Goal: Task Accomplishment & Management: Complete application form

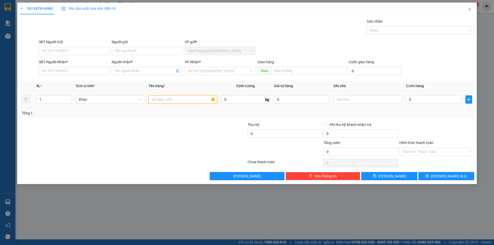
click at [162, 100] on input "text" at bounding box center [183, 99] width 68 height 8
click at [70, 71] on input "SĐT Người Nhận *" at bounding box center [74, 71] width 71 height 8
click at [69, 71] on input "SĐT Người Nhận *" at bounding box center [74, 71] width 71 height 8
drag, startPoint x: 153, startPoint y: 99, endPoint x: 138, endPoint y: 85, distance: 20.4
click at [142, 89] on table "SL * Đơn vị tính * Tên hàng * Định lượng Giá trị hàng Ghi chú Cước hàng 1 Khác …" at bounding box center [247, 94] width 455 height 27
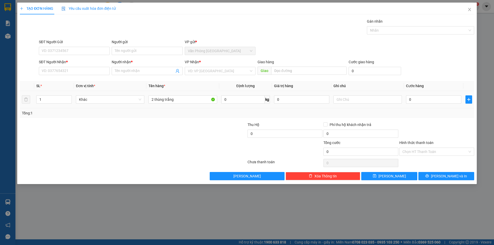
click at [164, 104] on div "2 thùng trắng" at bounding box center [183, 99] width 68 height 10
click at [164, 100] on input "2 thùng trắng" at bounding box center [183, 99] width 68 height 8
type input "2 thùng (trắng+nhỏ)"
click at [102, 71] on input "SĐT Người Nhận *" at bounding box center [74, 71] width 71 height 8
click at [80, 81] on div "0915979804 - túc" at bounding box center [74, 82] width 65 height 6
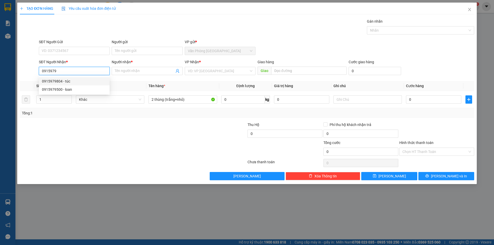
type input "0915979804"
type input "túc"
type input "0915979804"
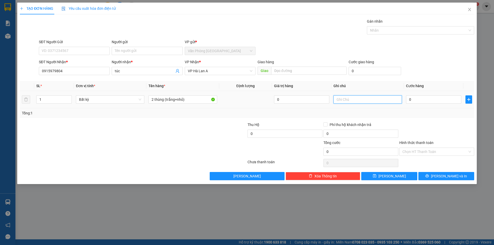
click at [343, 98] on input "text" at bounding box center [368, 99] width 68 height 8
type input "kệ--tg 2.700"
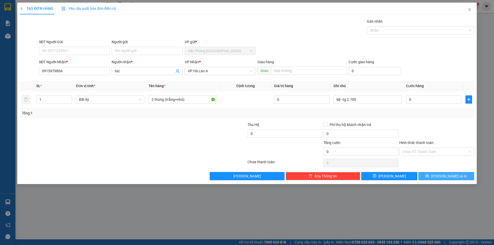
click at [449, 176] on span "[PERSON_NAME] và In" at bounding box center [449, 176] width 36 height 6
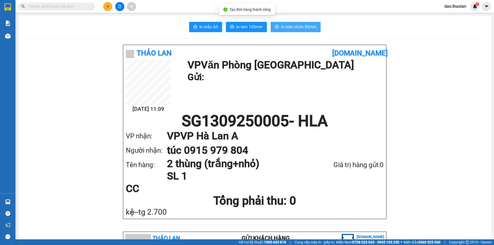
click at [296, 23] on button "In biên nhận 80mm" at bounding box center [296, 27] width 50 height 10
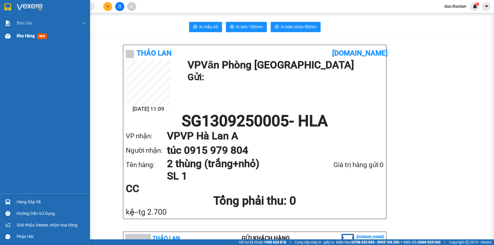
click at [12, 36] on div at bounding box center [7, 36] width 9 height 9
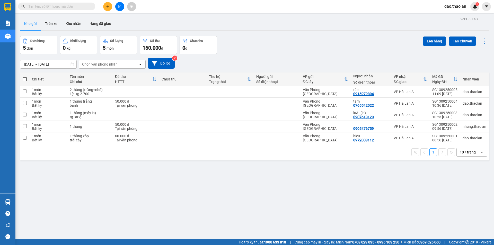
click at [65, 8] on input "text" at bounding box center [58, 7] width 61 height 6
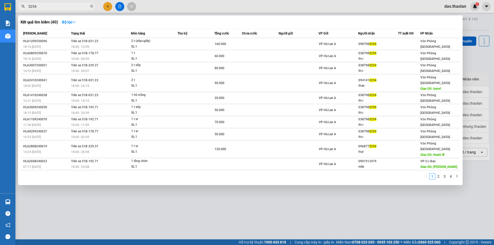
type input "5254"
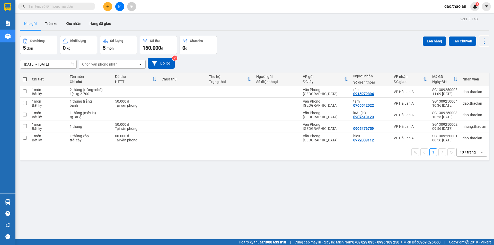
click at [59, 10] on span at bounding box center [56, 7] width 77 height 8
click at [60, 5] on input "text" at bounding box center [58, 7] width 61 height 6
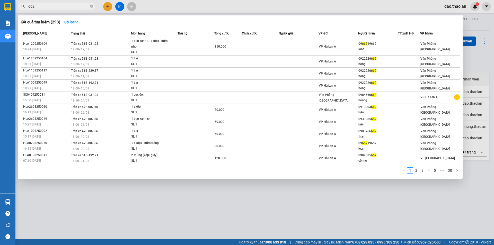
drag, startPoint x: 82, startPoint y: 6, endPoint x: 0, endPoint y: -15, distance: 84.8
click at [0, 0] on html "Kết quả tìm kiếm ( 293 ) Bộ lọc Mã ĐH Trạng thái Món hàng Thu hộ Tổng cước Chưa…" at bounding box center [247, 122] width 494 height 245
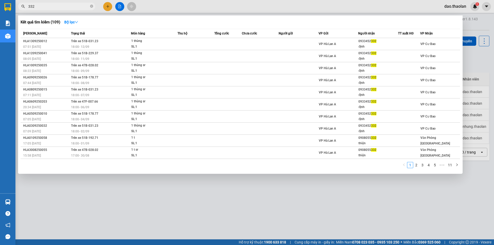
type input "332"
click at [159, 6] on div at bounding box center [247, 122] width 494 height 245
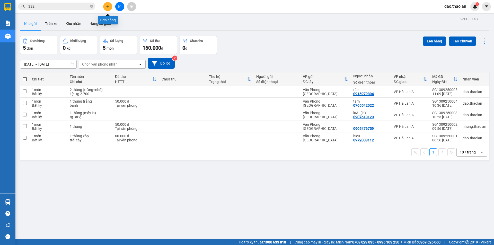
click at [110, 7] on button at bounding box center [107, 6] width 9 height 9
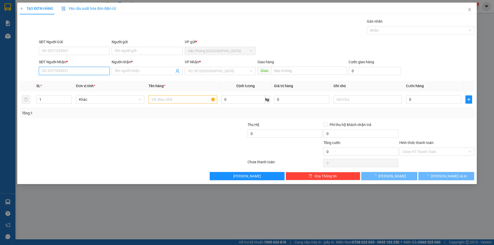
click at [79, 72] on input "SĐT Người Nhận *" at bounding box center [74, 71] width 71 height 8
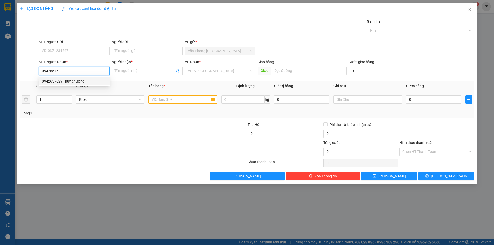
drag, startPoint x: 59, startPoint y: 81, endPoint x: 167, endPoint y: 94, distance: 108.1
click at [65, 82] on div "0942657629 - huy chương" at bounding box center [74, 82] width 65 height 6
type input "0942657629"
type input "huy chương"
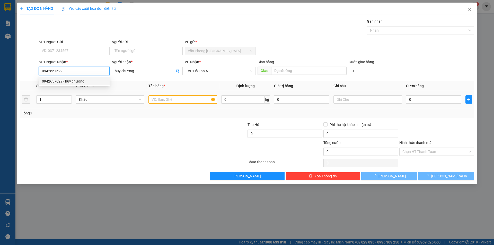
type input "0942657629"
click at [176, 97] on input "text" at bounding box center [183, 99] width 68 height 8
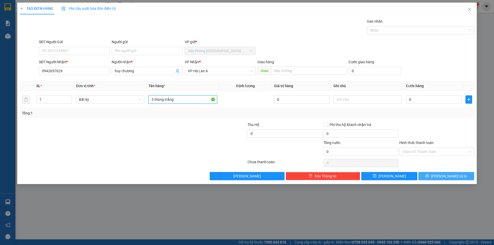
type input "3 thùng trắng"
click at [458, 173] on button "[PERSON_NAME] và In" at bounding box center [447, 176] width 56 height 8
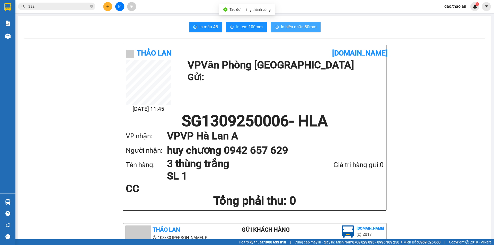
click at [301, 29] on span "In biên nhận 80mm" at bounding box center [299, 27] width 36 height 6
drag, startPoint x: 37, startPoint y: 6, endPoint x: 14, endPoint y: -2, distance: 23.5
click at [14, 0] on html "Kết quả tìm kiếm ( 109 ) Bộ lọc Mã ĐH Trạng thái Món hàng Thu hộ Tổng cước Chưa…" at bounding box center [247, 122] width 494 height 245
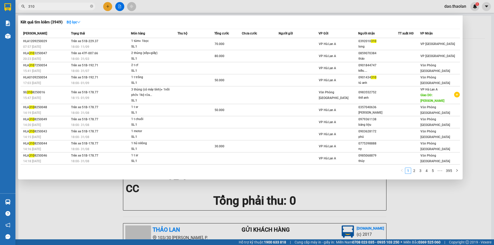
drag, startPoint x: 44, startPoint y: 8, endPoint x: 15, endPoint y: -3, distance: 30.4
click at [15, 0] on html "Kết quả tìm kiếm ( 3949 ) Bộ lọc Mã ĐH Trạng thái Món hàng Thu hộ Tổng cước Chư…" at bounding box center [247, 122] width 494 height 245
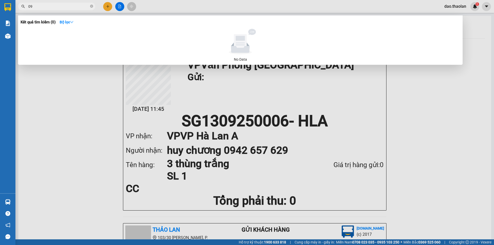
type input "0"
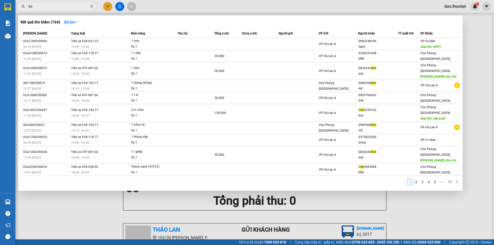
type input "9"
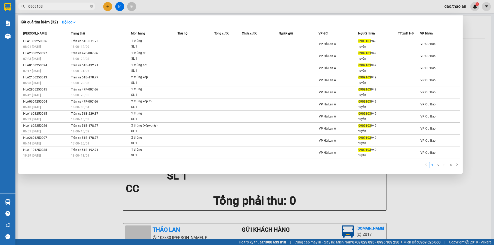
type input "0909103"
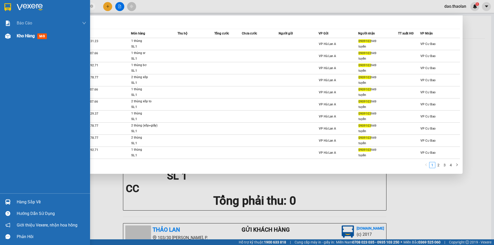
click at [15, 38] on div "Kho hàng mới" at bounding box center [45, 36] width 90 height 13
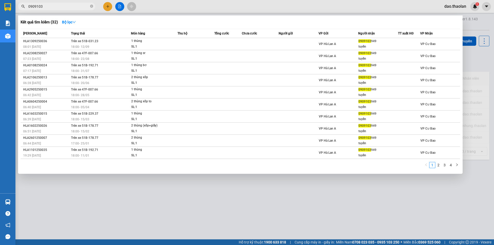
click at [172, 7] on div at bounding box center [247, 122] width 494 height 245
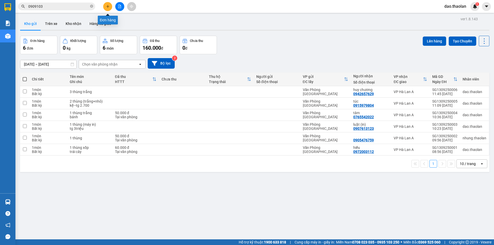
click at [108, 8] on button at bounding box center [107, 6] width 9 height 9
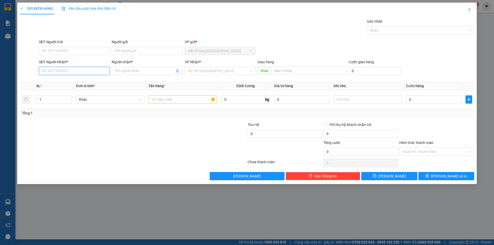
click at [69, 74] on input "SĐT Người Nhận *" at bounding box center [74, 71] width 71 height 8
type input "0828014539"
click at [68, 79] on div "0828014539 - [GEOGRAPHIC_DATA]" at bounding box center [74, 82] width 65 height 6
type input "[GEOGRAPHIC_DATA]"
type input "0828014539"
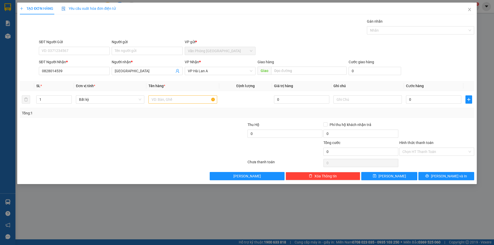
drag, startPoint x: 135, startPoint y: 71, endPoint x: 28, endPoint y: 59, distance: 106.9
click at [30, 59] on div "SĐT Người Nhận * 0828014539 0828014539 Người nhận * hà tiên VP Nhận * VP Hà La…" at bounding box center [247, 68] width 456 height 18
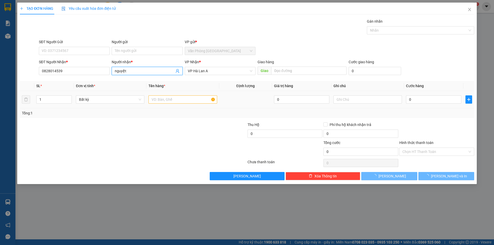
type input "nguyệt"
click at [183, 102] on input "text" at bounding box center [183, 99] width 68 height 8
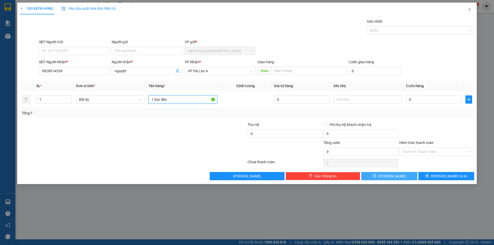
type input "1 bọc đen"
click at [369, 176] on button "[PERSON_NAME]" at bounding box center [389, 176] width 56 height 8
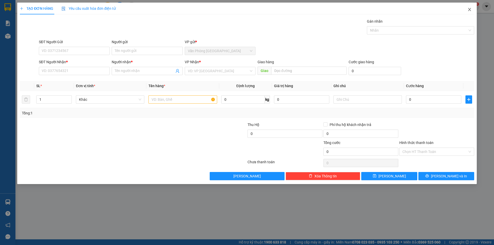
click at [471, 11] on icon "close" at bounding box center [470, 9] width 4 height 4
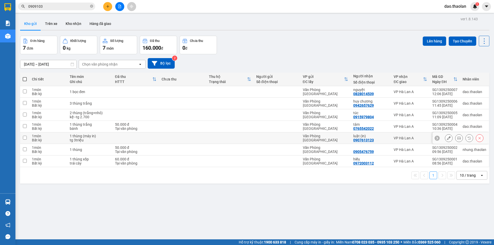
click at [162, 137] on td at bounding box center [182, 139] width 47 height 12
checkbox input "true"
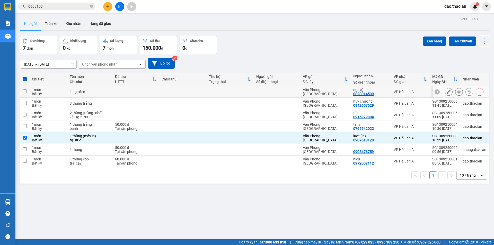
click at [163, 91] on td at bounding box center [182, 92] width 47 height 12
checkbox input "true"
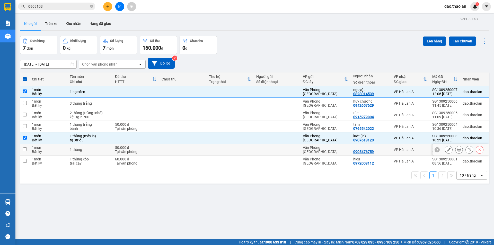
click at [447, 151] on icon at bounding box center [449, 150] width 4 height 4
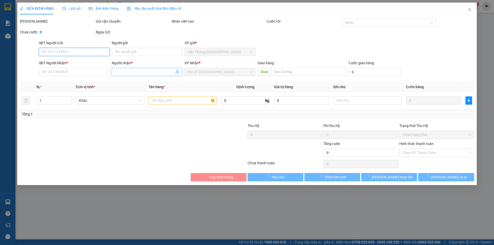
type input "0905476759"
type input "50.000"
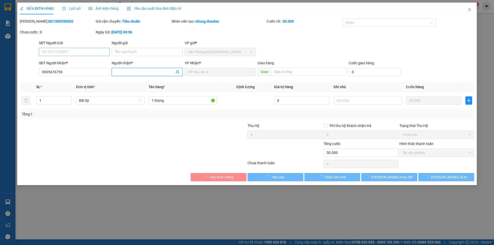
drag, startPoint x: 136, startPoint y: 72, endPoint x: 49, endPoint y: 55, distance: 88.1
click at [49, 55] on form "SĐT Người Gửi VD: 0371234567 Người gửi Tên người gửi VP gửi * Văn Phòng [GEOGRA…" at bounding box center [247, 59] width 455 height 38
type input "quang"
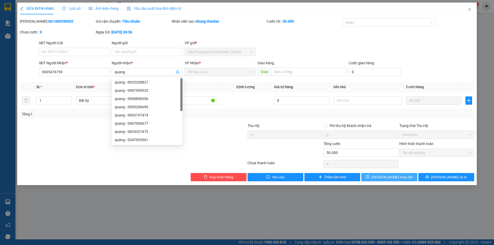
click at [370, 177] on icon "save" at bounding box center [368, 177] width 4 height 4
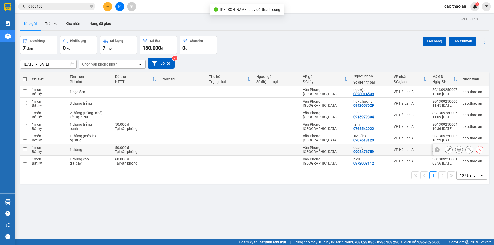
drag, startPoint x: 176, startPoint y: 151, endPoint x: 177, endPoint y: 145, distance: 6.1
click at [176, 151] on td at bounding box center [182, 150] width 47 height 12
checkbox input "true"
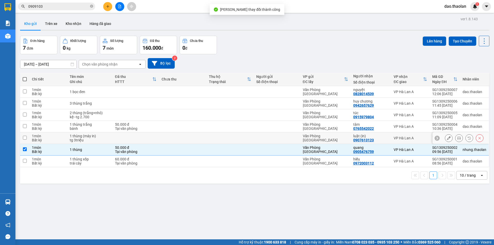
click at [177, 143] on td at bounding box center [182, 139] width 47 height 12
checkbox input "true"
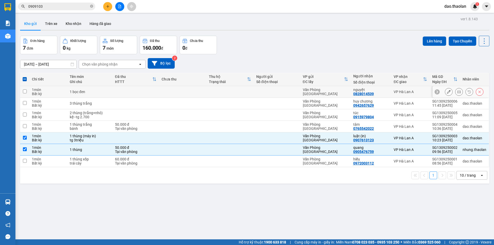
click at [182, 90] on td at bounding box center [182, 92] width 47 height 12
checkbox input "true"
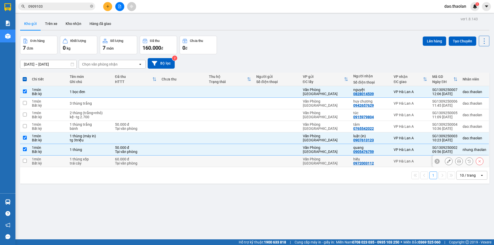
click at [340, 160] on div "Văn Phòng [GEOGRAPHIC_DATA]" at bounding box center [325, 161] width 45 height 8
checkbox input "true"
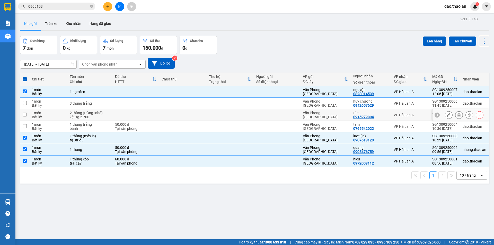
click at [383, 114] on div "túc" at bounding box center [370, 113] width 35 height 4
checkbox input "true"
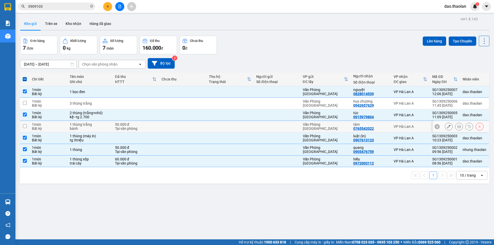
click at [288, 130] on td at bounding box center [277, 127] width 47 height 12
checkbox input "true"
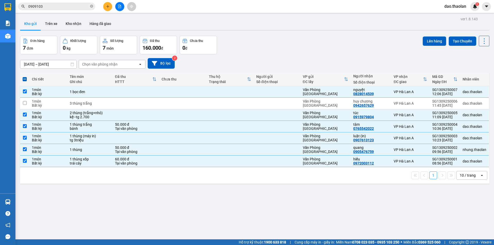
click at [117, 11] on div "Kết quả tìm kiếm ( 32 ) Bộ lọc Mã ĐH Trạng thái Món hàng Thu hộ Tổng cước Chưa …" at bounding box center [247, 6] width 494 height 13
click at [117, 9] on button at bounding box center [119, 6] width 9 height 9
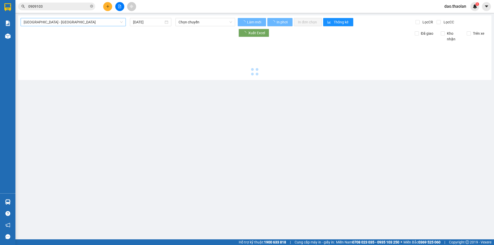
click at [98, 20] on span "[GEOGRAPHIC_DATA] - [GEOGRAPHIC_DATA]" at bounding box center [73, 22] width 99 height 8
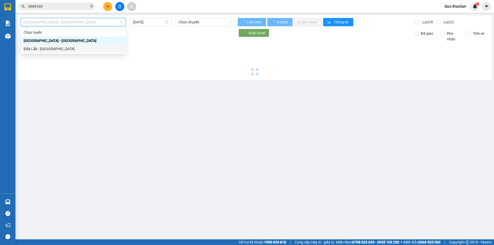
click at [85, 49] on div "Đắk Lắk - [GEOGRAPHIC_DATA]" at bounding box center [73, 49] width 99 height 6
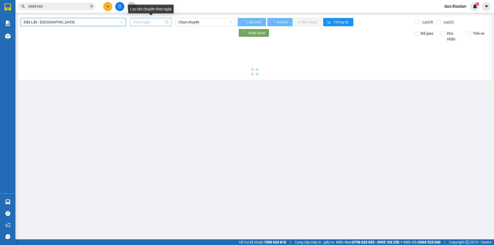
click at [148, 24] on input at bounding box center [148, 22] width 31 height 6
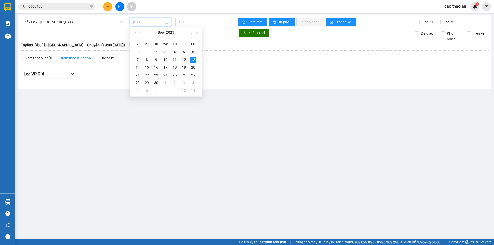
click at [185, 60] on div "12" at bounding box center [184, 60] width 6 height 6
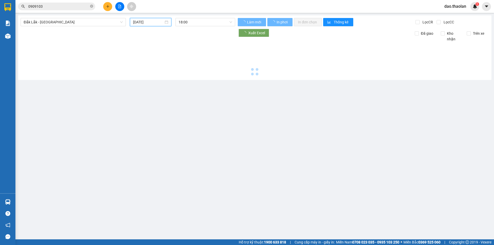
type input "[DATE]"
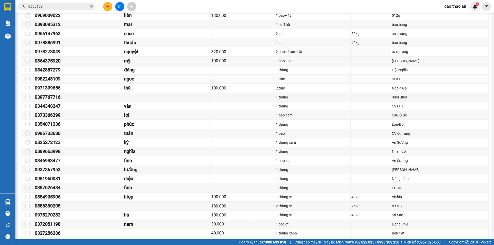
scroll to position [154, 0]
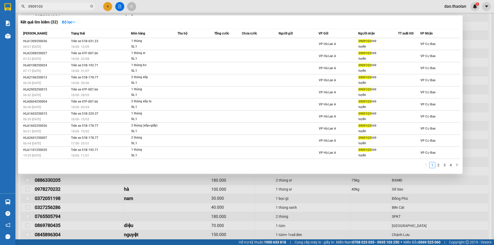
drag, startPoint x: 45, startPoint y: 8, endPoint x: 10, endPoint y: 5, distance: 35.2
click at [11, 5] on section "Kết quả tìm kiếm ( 32 ) Bộ lọc Mã ĐH Trạng thái Món hàng Thu hộ Tổng cước Chưa …" at bounding box center [247, 122] width 494 height 245
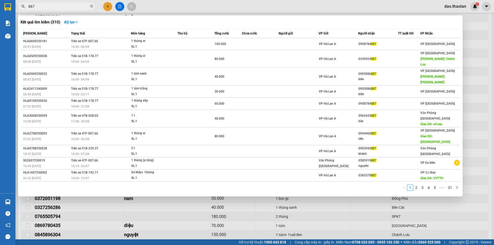
click at [291, 8] on div at bounding box center [247, 122] width 494 height 245
drag, startPoint x: 55, startPoint y: 5, endPoint x: 0, endPoint y: -2, distance: 55.0
click at [0, 0] on html "Kết quả tìm kiếm ( 310 ) Bộ lọc Mã ĐH Trạng thái Món hàng Thu hộ Tổng cước Chưa…" at bounding box center [247, 122] width 494 height 245
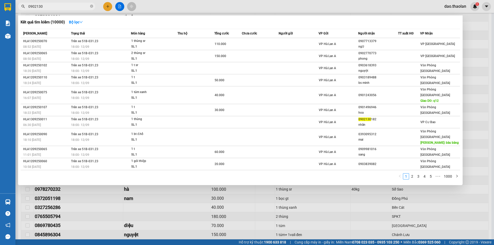
click at [210, 3] on div at bounding box center [247, 122] width 494 height 245
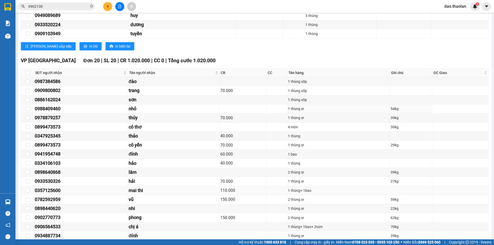
scroll to position [1235, 0]
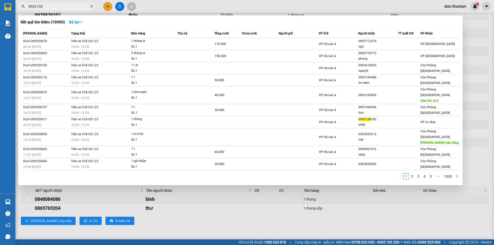
drag, startPoint x: 47, startPoint y: 6, endPoint x: 21, endPoint y: 6, distance: 26.3
click at [21, 6] on span "0902130" at bounding box center [56, 7] width 77 height 8
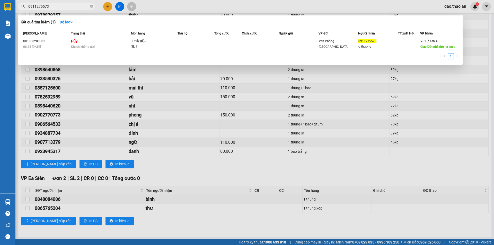
type input "0911275573"
click at [295, 9] on div at bounding box center [247, 122] width 494 height 245
click at [92, 8] on icon "close-circle" at bounding box center [91, 6] width 3 height 3
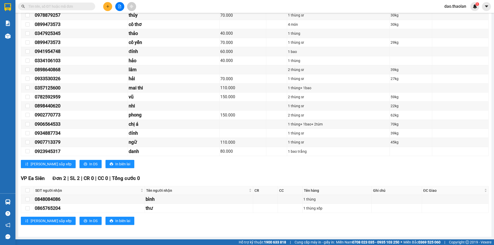
click at [36, 10] on span at bounding box center [56, 7] width 77 height 8
click at [89, 6] on span at bounding box center [56, 7] width 77 height 8
click at [76, 5] on input "text" at bounding box center [58, 7] width 61 height 6
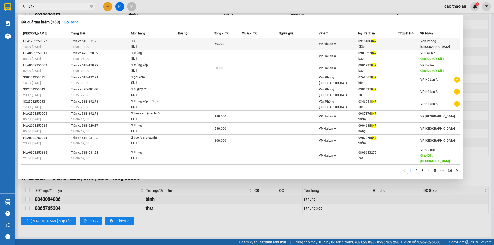
type input "847"
click at [262, 49] on td at bounding box center [260, 44] width 37 height 12
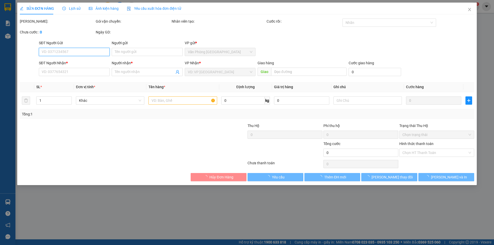
type input "0918186847"
type input "điệp"
type input "60.000"
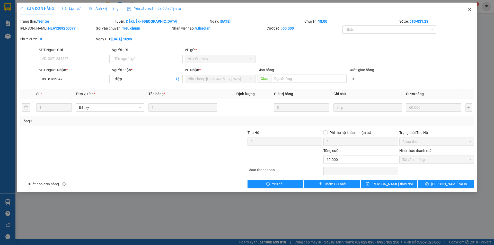
click at [468, 11] on icon "close" at bounding box center [470, 9] width 4 height 4
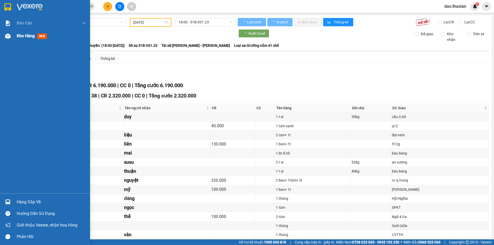
click at [23, 35] on span "Kho hàng" at bounding box center [26, 35] width 18 height 5
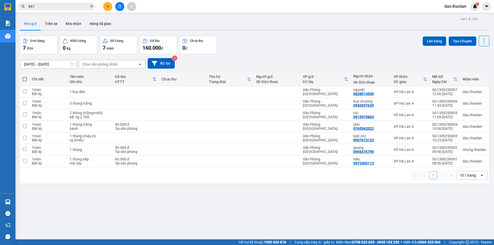
click at [463, 173] on div "10 / trang" at bounding box center [468, 175] width 23 height 8
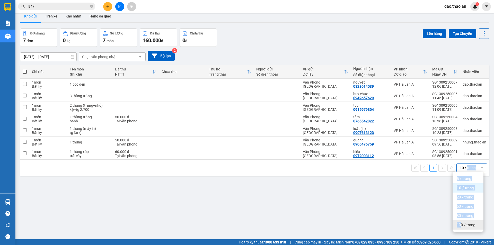
scroll to position [16, 0]
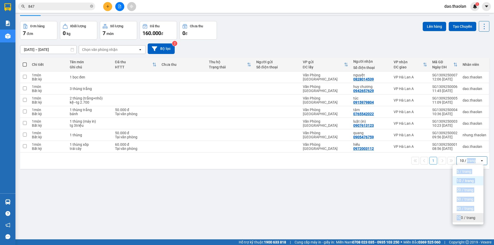
click at [464, 235] on div "ver 1.8.143 Kho gửi Trên xe Kho nhận Hàng đã giao Đơn hàng 7 đơn Khối lượng 0 k…" at bounding box center [255, 123] width 474 height 245
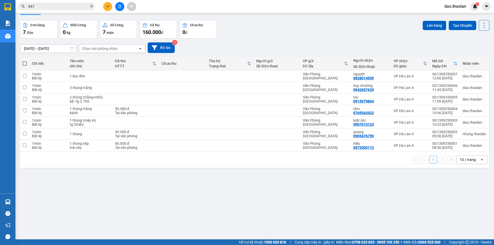
click at [460, 159] on div "10 / trang" at bounding box center [468, 159] width 16 height 5
click at [455, 215] on div "100 / trang" at bounding box center [468, 216] width 31 height 9
click at [108, 7] on icon "plus" at bounding box center [108, 7] width 4 height 4
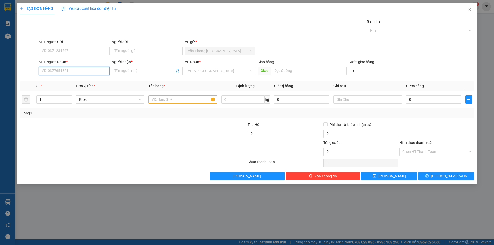
click at [59, 72] on input "SĐT Người Nhận *" at bounding box center [74, 71] width 71 height 8
click at [69, 82] on div "0879431356 - hiệp" at bounding box center [74, 82] width 65 height 6
type input "0879431356"
type input "hiệp"
type input "0879431356"
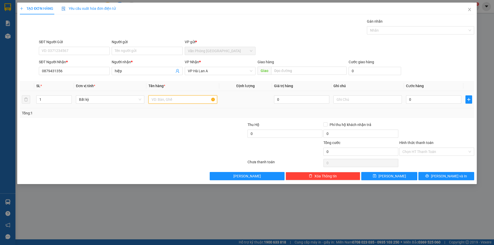
click at [167, 103] on input "text" at bounding box center [183, 99] width 68 height 8
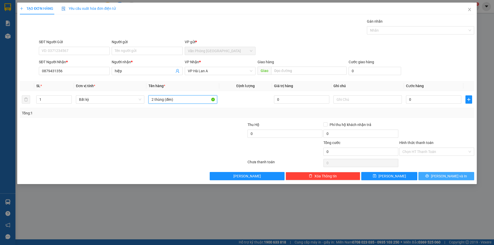
type input "2 thùng (đèn)"
click at [460, 176] on button "[PERSON_NAME] và In" at bounding box center [447, 176] width 56 height 8
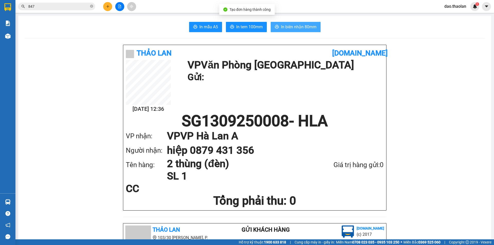
click at [298, 29] on span "In biên nhận 80mm" at bounding box center [299, 27] width 36 height 6
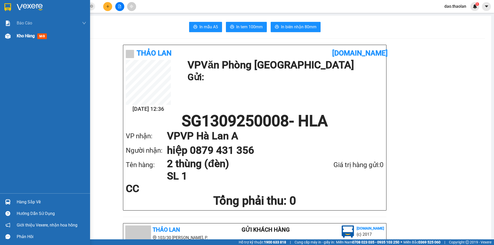
click at [31, 31] on div "Kho hàng mới" at bounding box center [51, 36] width 69 height 13
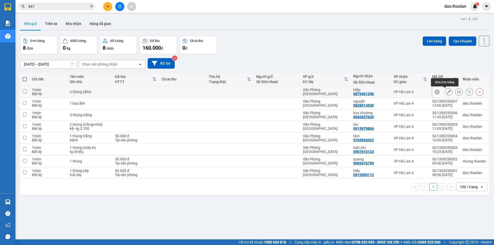
click at [447, 92] on icon at bounding box center [449, 92] width 4 height 4
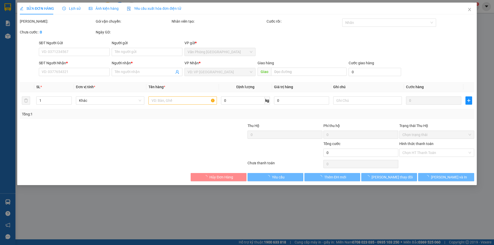
type input "0879431356"
type input "hiệp"
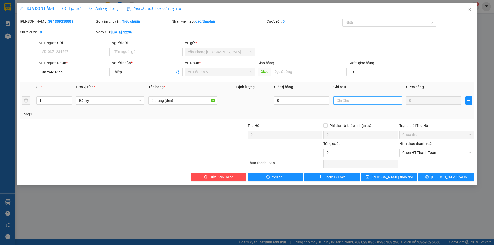
click at [356, 104] on input "text" at bounding box center [368, 101] width 68 height 8
type input "tg 4.700"
drag, startPoint x: 443, startPoint y: 173, endPoint x: 446, endPoint y: 176, distance: 3.9
click at [445, 176] on button "[PERSON_NAME] và In" at bounding box center [447, 177] width 56 height 8
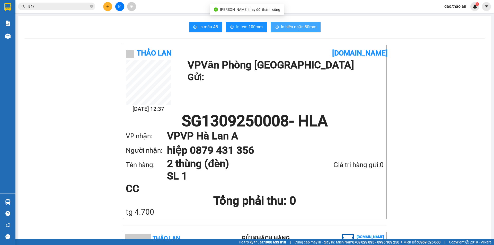
click at [288, 23] on button "In biên nhận 80mm" at bounding box center [296, 27] width 50 height 10
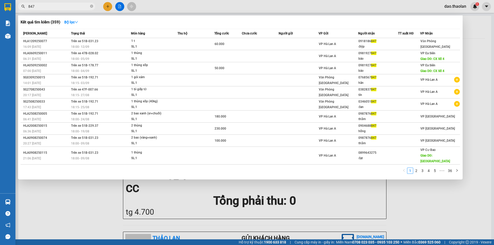
drag, startPoint x: 37, startPoint y: 4, endPoint x: 17, endPoint y: -4, distance: 21.8
click at [17, 0] on html "Kết quả tìm kiếm ( 359 ) Bộ lọc Mã ĐH Trạng thái Món hàng Thu hộ Tổng cước Chưa…" at bounding box center [247, 122] width 494 height 245
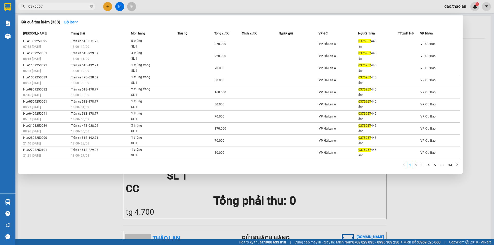
type input "0375957"
click at [109, 5] on div at bounding box center [247, 122] width 494 height 245
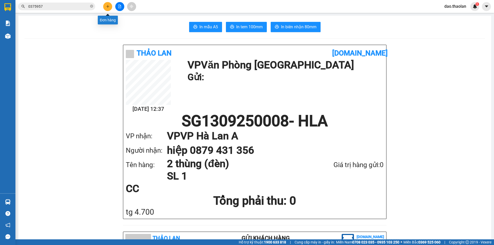
click at [109, 5] on icon "plus" at bounding box center [108, 7] width 4 height 4
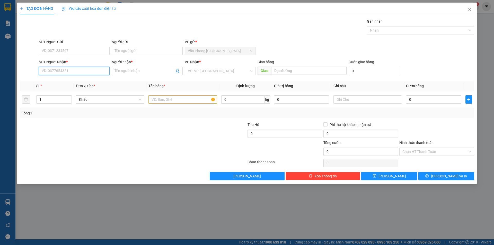
click at [61, 68] on input "SĐT Người Nhận *" at bounding box center [74, 71] width 71 height 8
drag, startPoint x: 52, startPoint y: 74, endPoint x: 34, endPoint y: 63, distance: 21.3
click at [37, 63] on div "SĐT Người Nhận * 816 Người nhận * Tên người nhận VP Nhận * VD: VP Sài Gòn Giao …" at bounding box center [247, 68] width 456 height 18
drag, startPoint x: 66, startPoint y: 80, endPoint x: 82, endPoint y: 81, distance: 16.2
click at [67, 80] on div "0973110216 - [DATE]" at bounding box center [74, 82] width 65 height 6
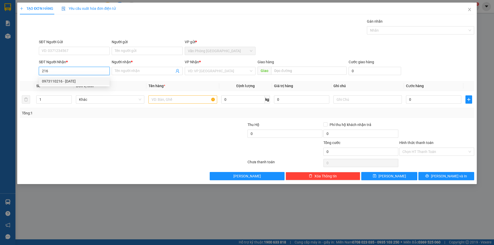
type input "0973110216"
type input "[DATE]"
type input "0973110216"
click at [171, 100] on input "1" at bounding box center [183, 99] width 68 height 8
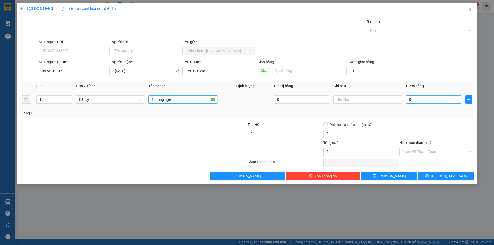
type input "1 thùng tiger"
click at [422, 99] on input "0" at bounding box center [433, 99] width 55 height 8
click at [393, 98] on input "text" at bounding box center [368, 99] width 68 height 8
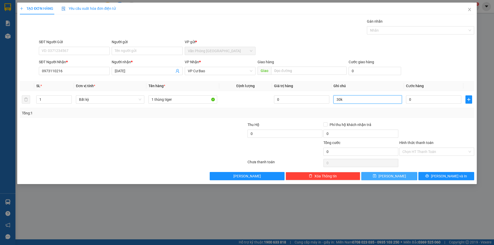
type input "30k"
click at [406, 178] on button "[PERSON_NAME]" at bounding box center [389, 176] width 56 height 8
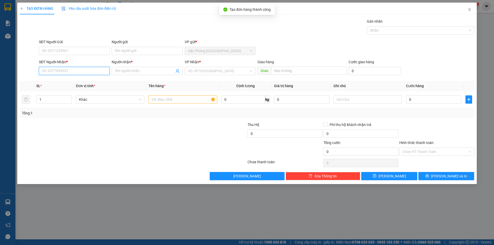
click at [69, 74] on input "SĐT Người Nhận *" at bounding box center [74, 71] width 71 height 8
drag, startPoint x: 70, startPoint y: 79, endPoint x: 106, endPoint y: 84, distance: 36.1
click at [71, 79] on div "0907613123 - luật (in)" at bounding box center [74, 82] width 65 height 6
type input "0907613123"
type input "luật (in)"
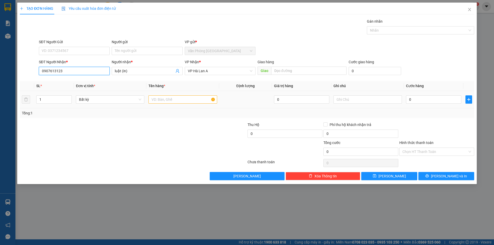
type input "0907613123"
click at [173, 102] on input "text" at bounding box center [183, 99] width 68 height 8
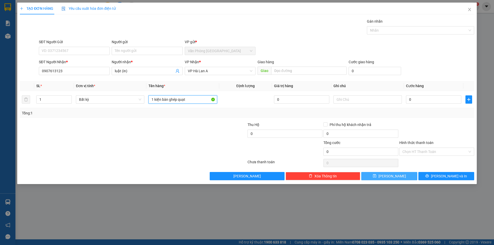
type input "1 kiện bàn ghép quạt"
click at [401, 176] on button "[PERSON_NAME]" at bounding box center [389, 176] width 56 height 8
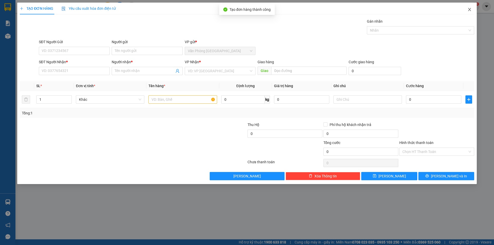
click at [470, 13] on span "Close" at bounding box center [470, 10] width 14 height 14
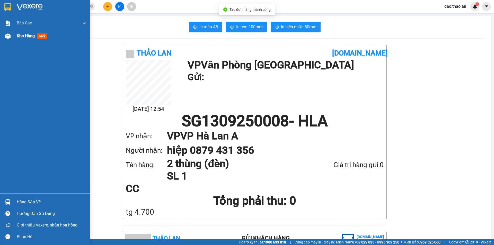
click at [18, 38] on span "Kho hàng" at bounding box center [26, 35] width 18 height 5
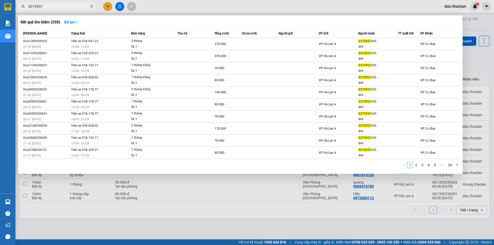
drag, startPoint x: 43, startPoint y: 5, endPoint x: 1, endPoint y: 1, distance: 42.9
click at [6, 1] on section "Kết quả tìm kiếm ( 338 ) Bộ lọc Mã ĐH Trạng thái Món hàng Thu hộ Tổng cước Chưa…" at bounding box center [247, 122] width 494 height 245
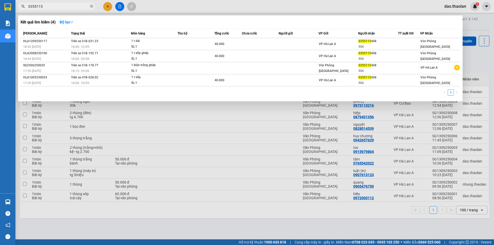
type input "0355115"
